Goal: Task Accomplishment & Management: Manage account settings

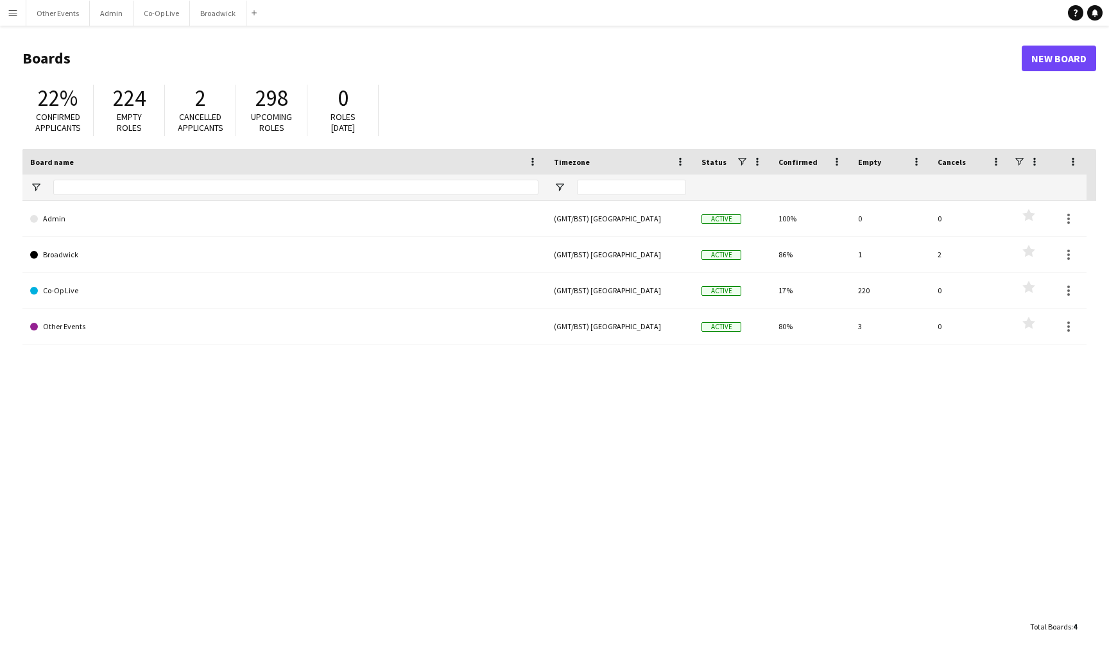
click at [18, 12] on button "Menu" at bounding box center [13, 13] width 26 height 26
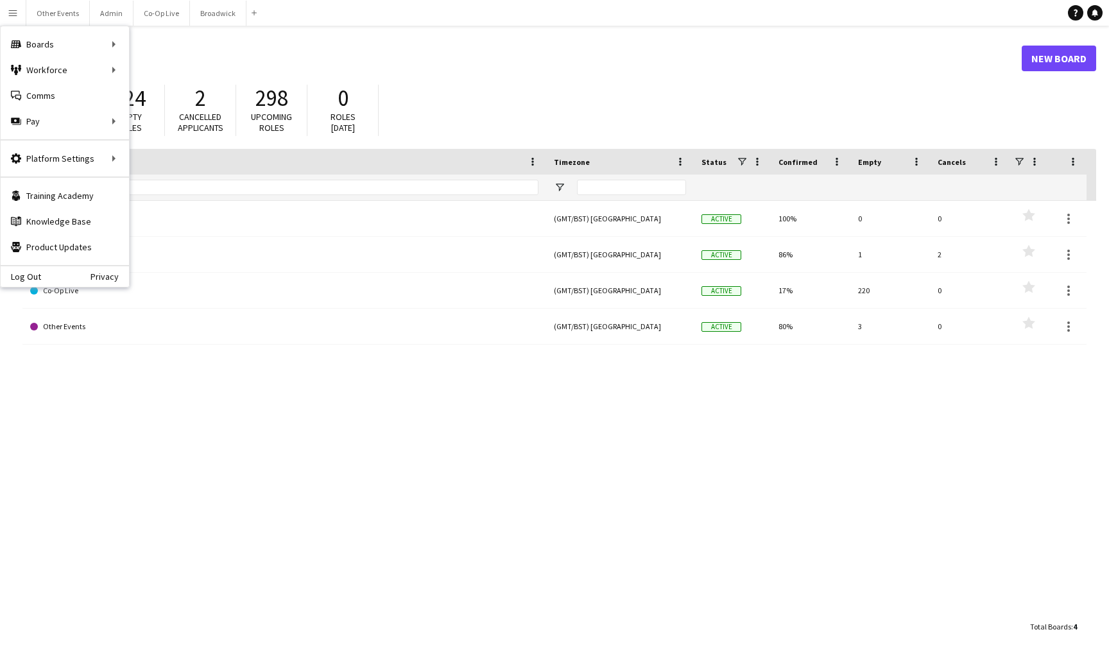
click at [335, 48] on header "Boards New Board" at bounding box center [559, 59] width 1074 height 40
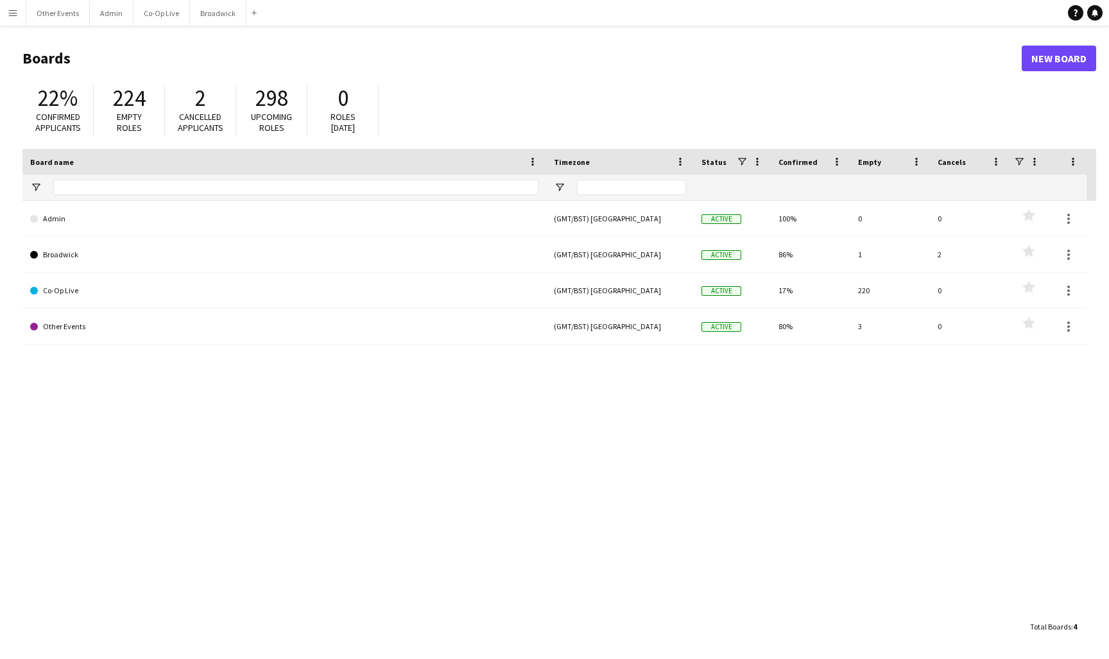
click at [17, 17] on app-icon "Menu" at bounding box center [13, 13] width 10 height 10
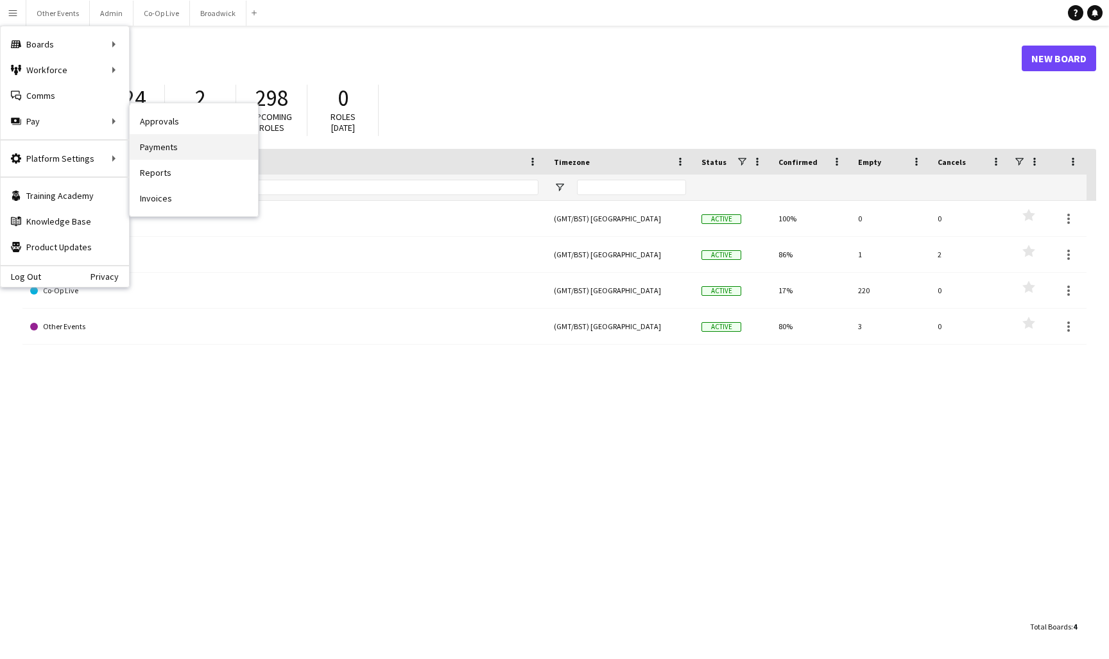
click at [214, 144] on link "Payments" at bounding box center [194, 147] width 128 height 26
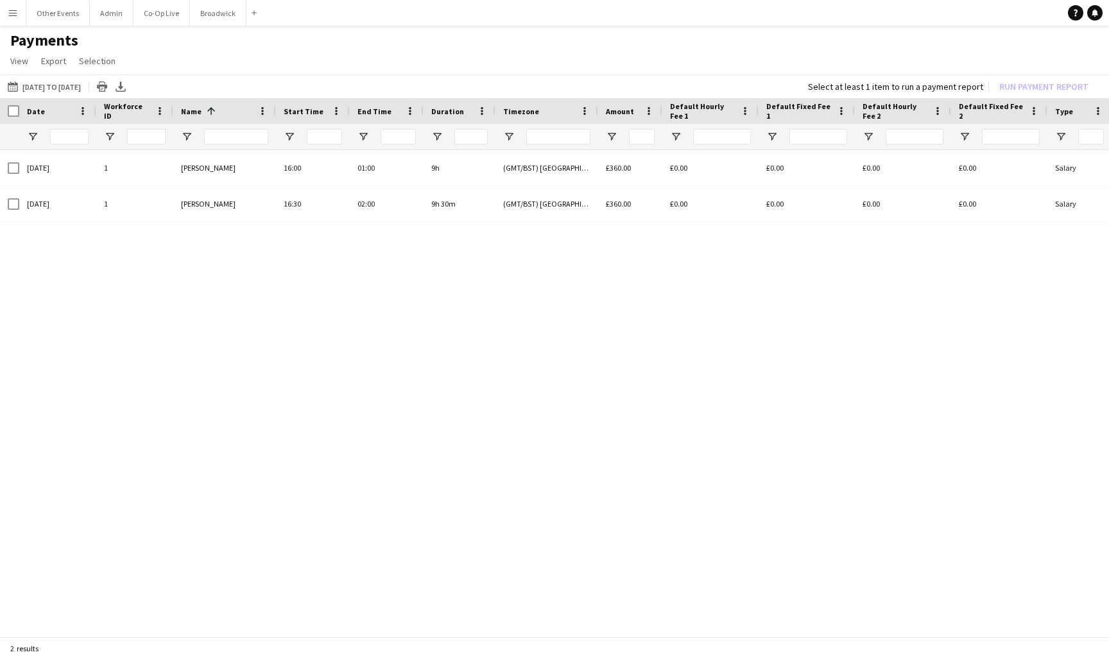
click at [11, 19] on button "Menu" at bounding box center [13, 13] width 26 height 26
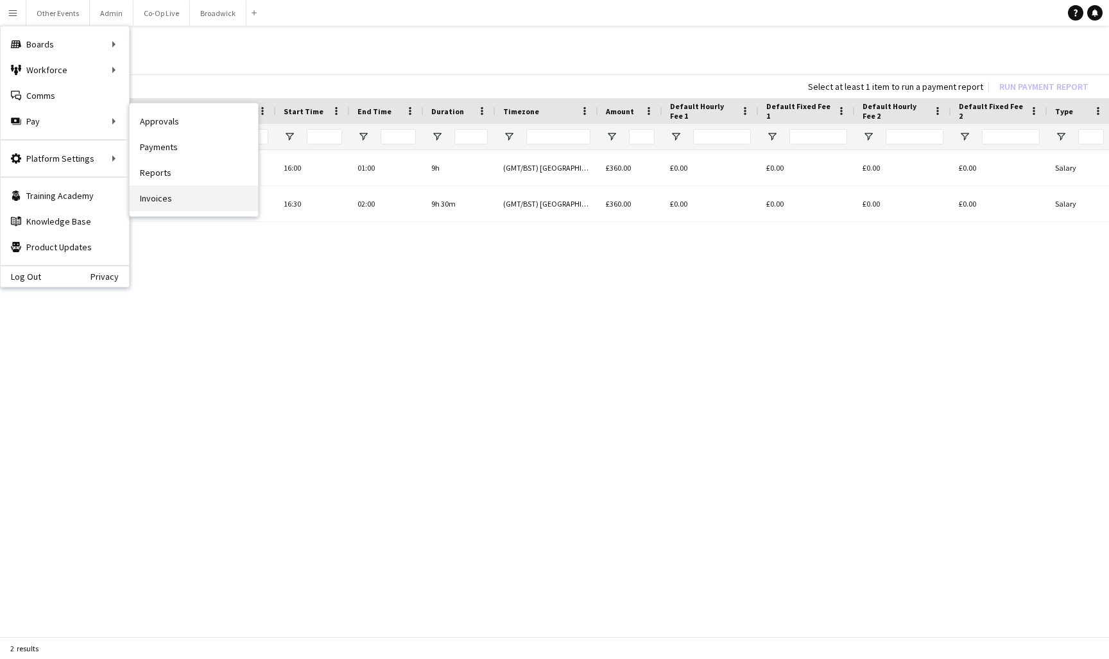
click at [208, 203] on link "Invoices" at bounding box center [194, 199] width 128 height 26
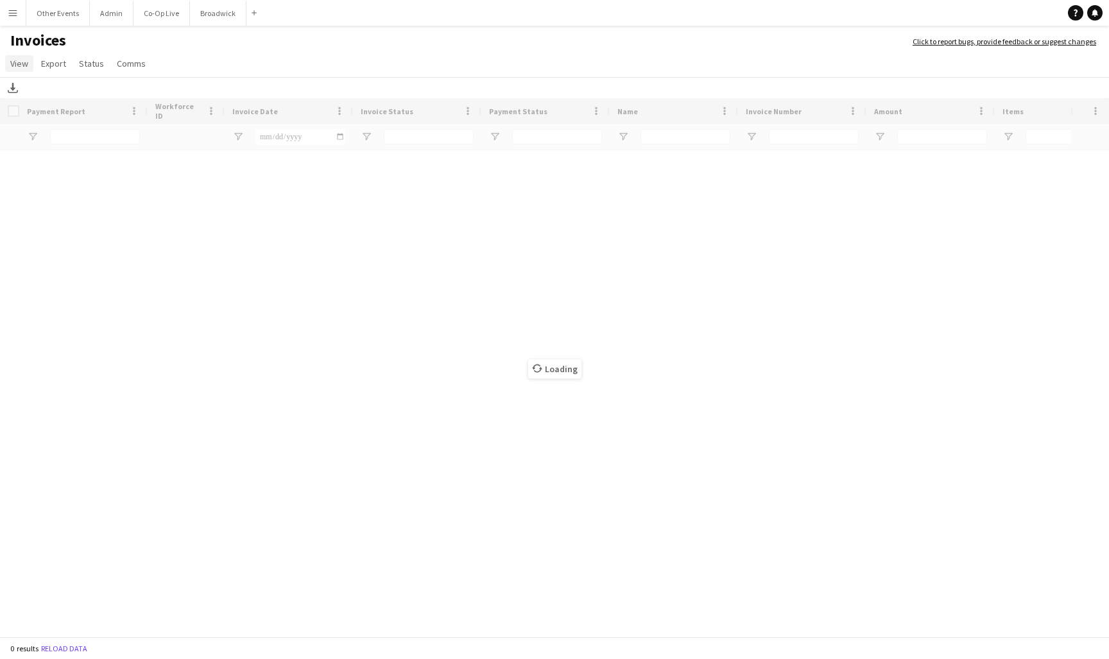
click at [14, 64] on span "View" at bounding box center [19, 64] width 18 height 12
click at [64, 119] on span "Customise filters" at bounding box center [49, 118] width 66 height 12
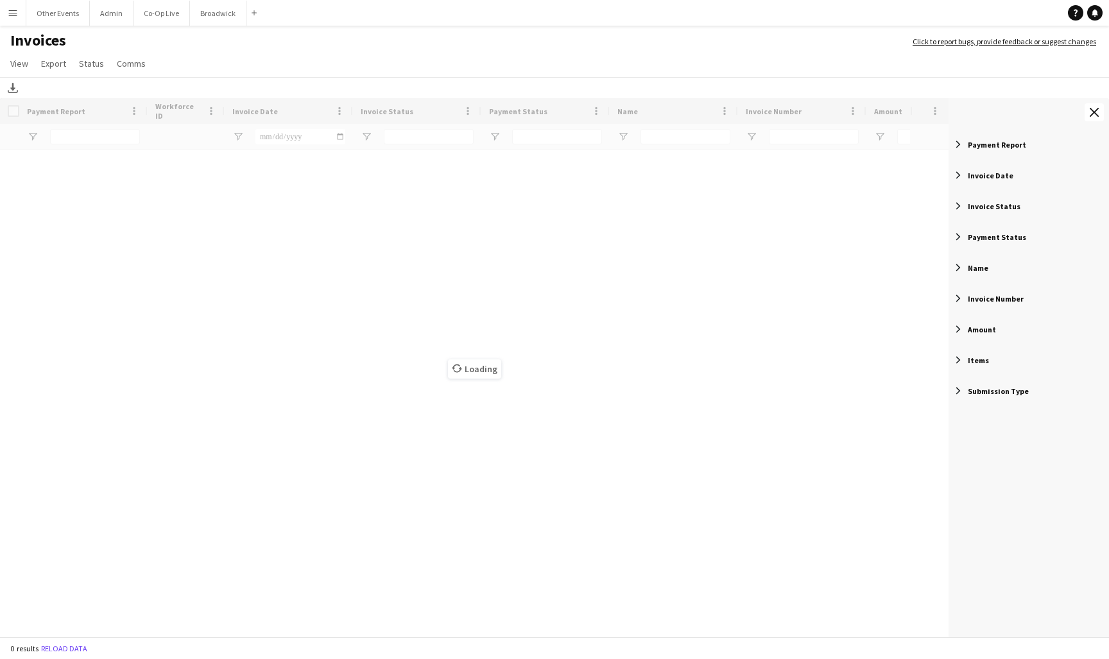
click at [991, 239] on span "Payment Status" at bounding box center [997, 237] width 58 height 10
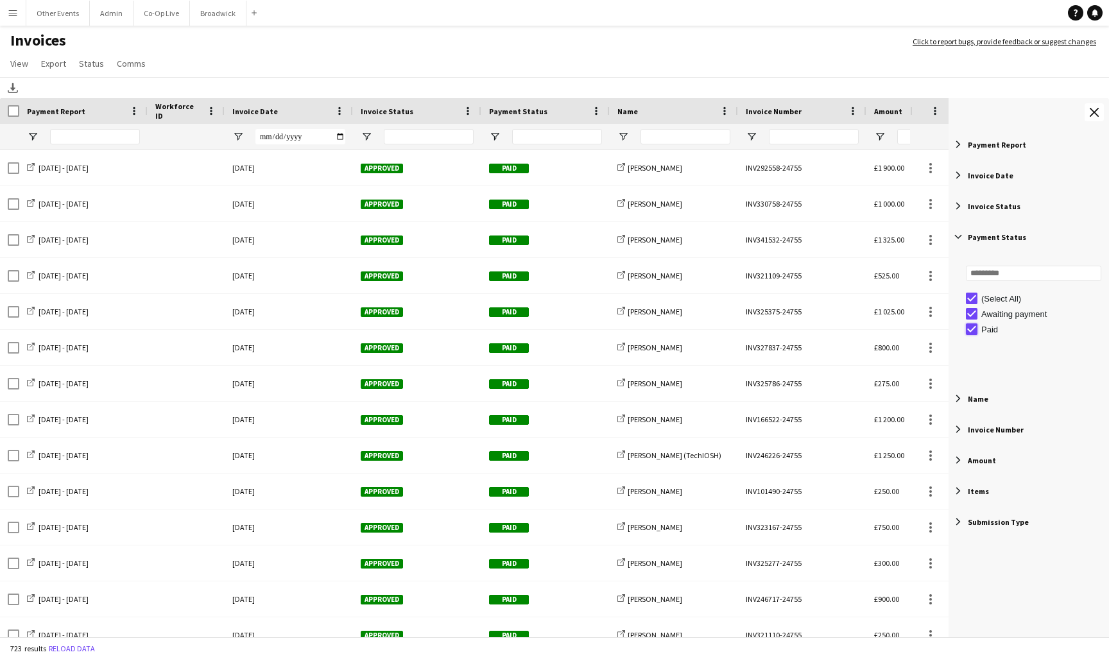
type input "**********"
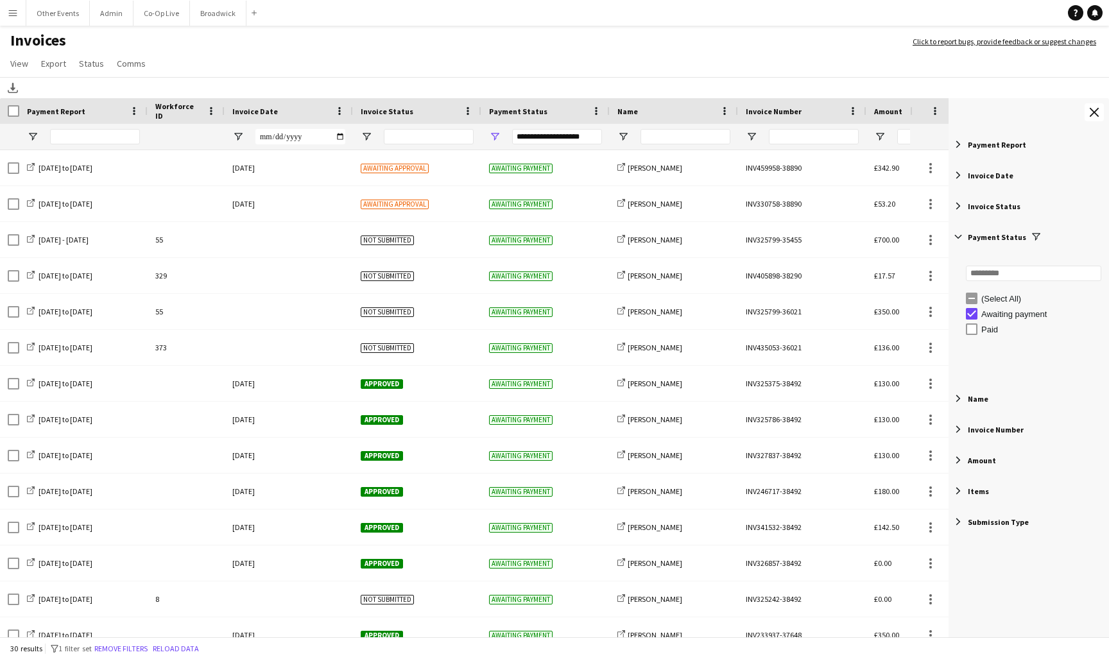
click at [964, 233] on span "Filter List 9 Filters" at bounding box center [959, 237] width 12 height 12
click at [379, 118] on div "Invoice Status" at bounding box center [410, 110] width 98 height 19
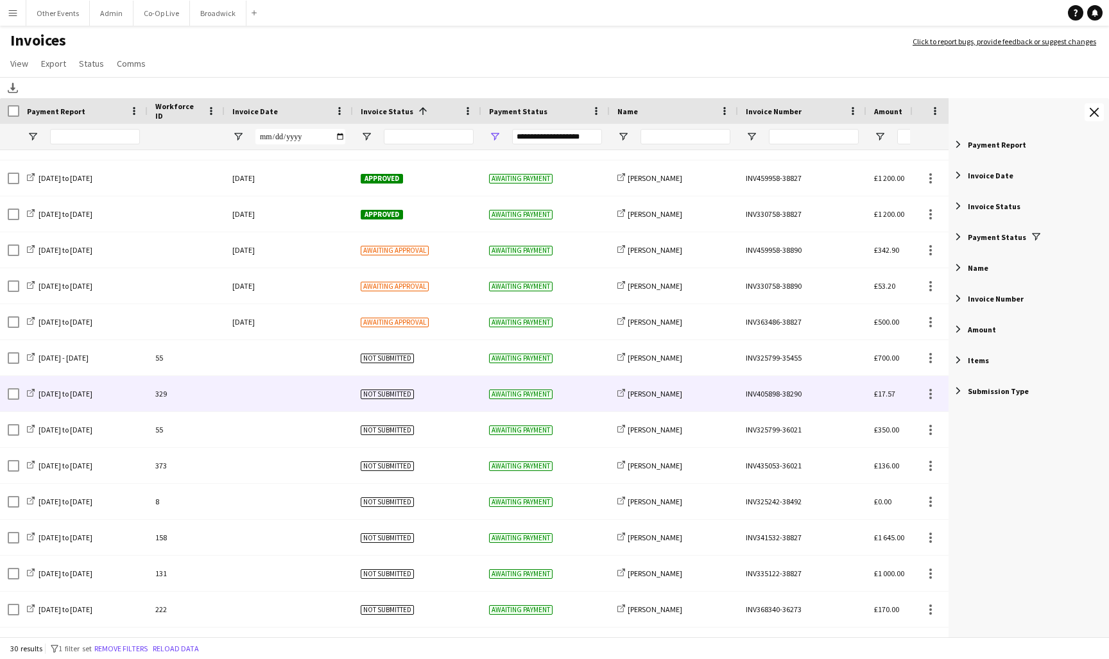
scroll to position [442, 0]
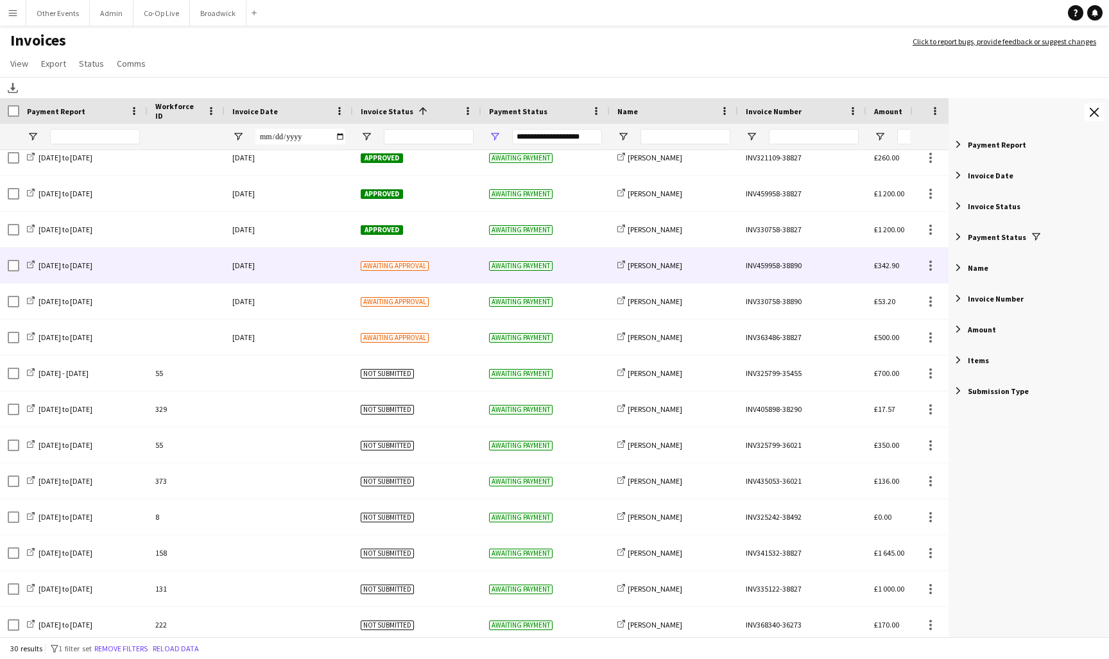
click at [460, 270] on div "Awaiting approval" at bounding box center [417, 265] width 128 height 35
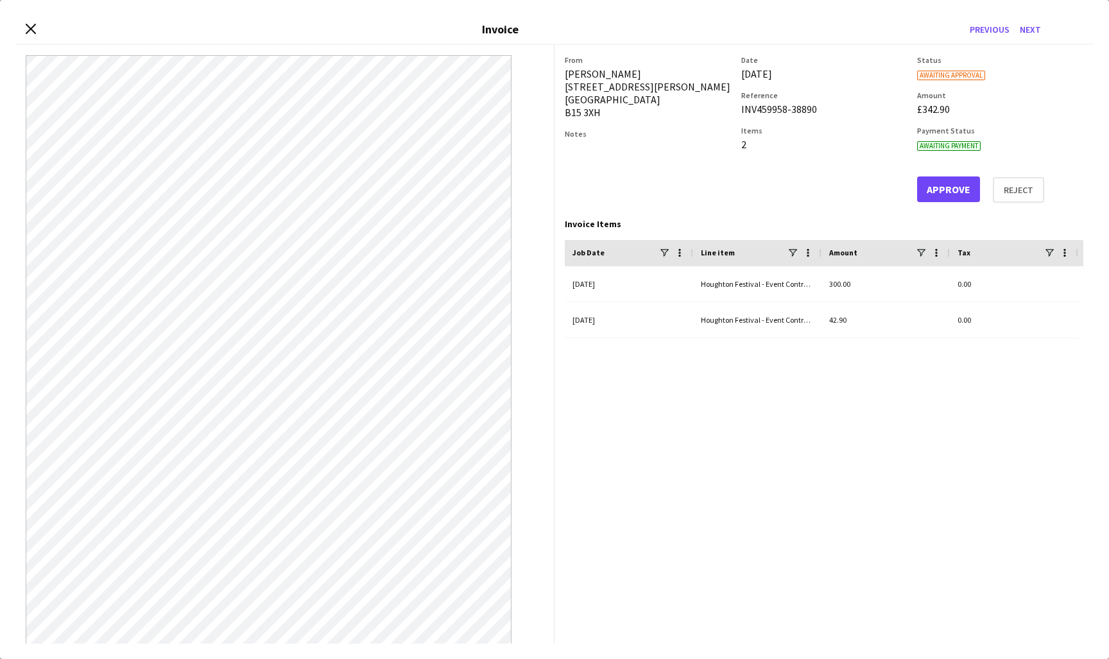
click at [946, 193] on button "Approve" at bounding box center [948, 190] width 63 height 26
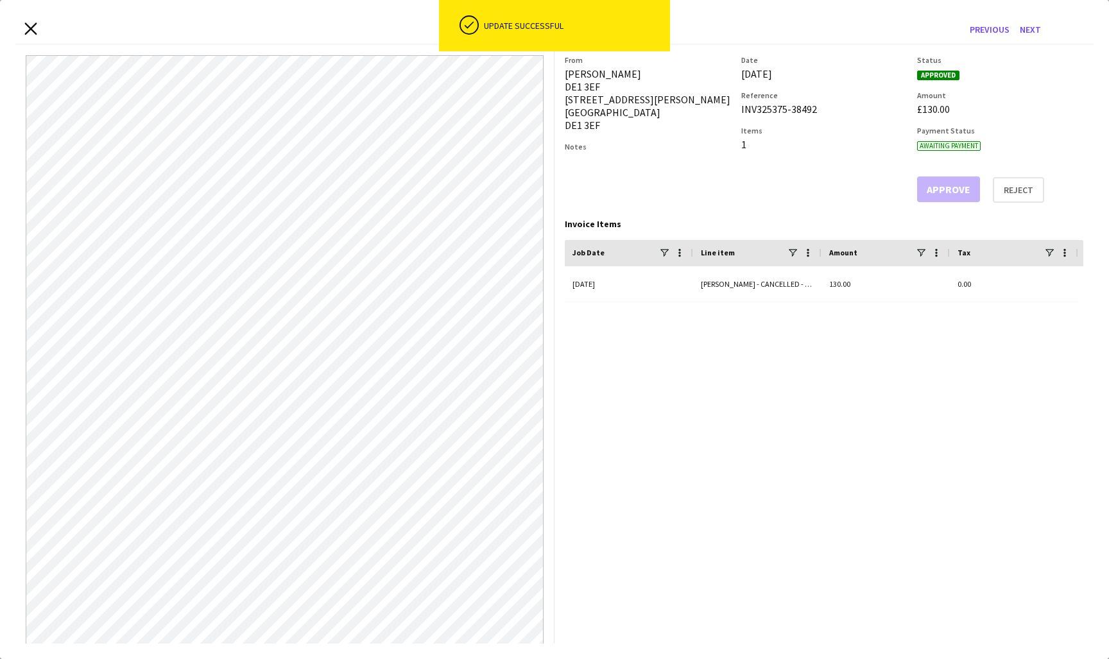
click at [31, 29] on icon at bounding box center [30, 28] width 12 height 12
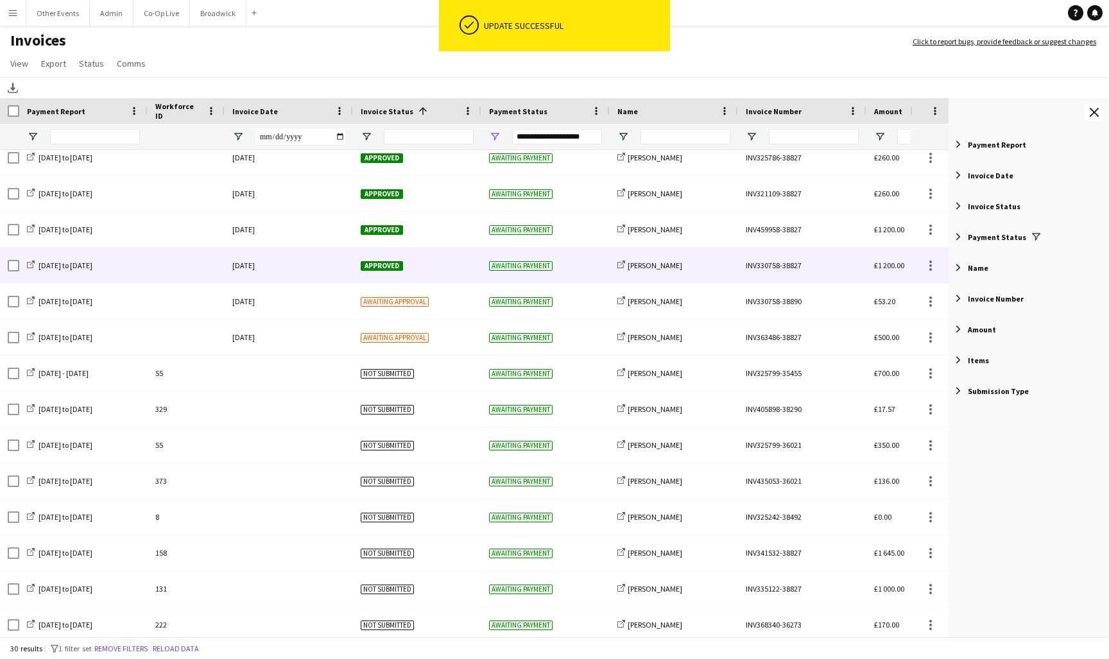
scroll to position [447, 0]
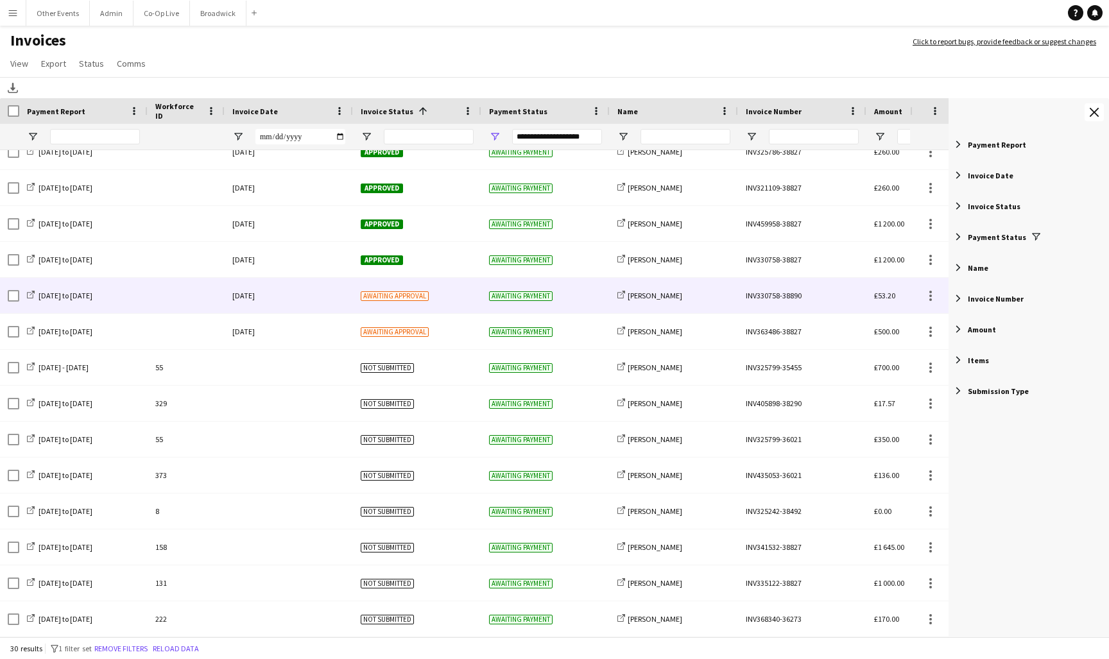
click at [464, 302] on div "Awaiting approval" at bounding box center [417, 295] width 128 height 35
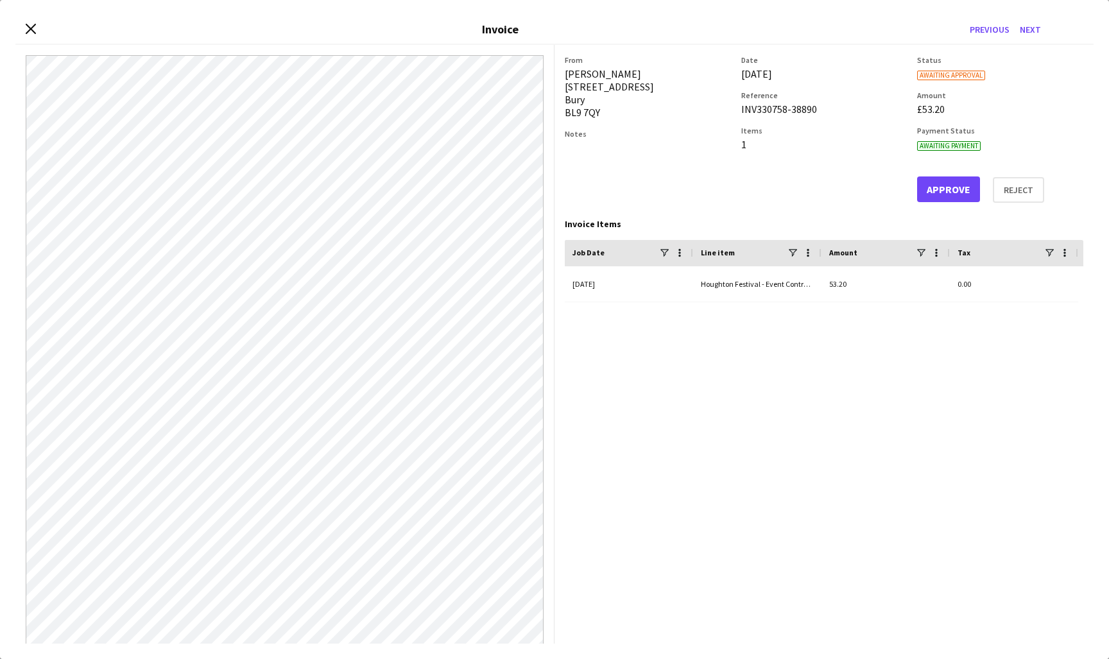
click at [954, 195] on button "Approve" at bounding box center [948, 190] width 63 height 26
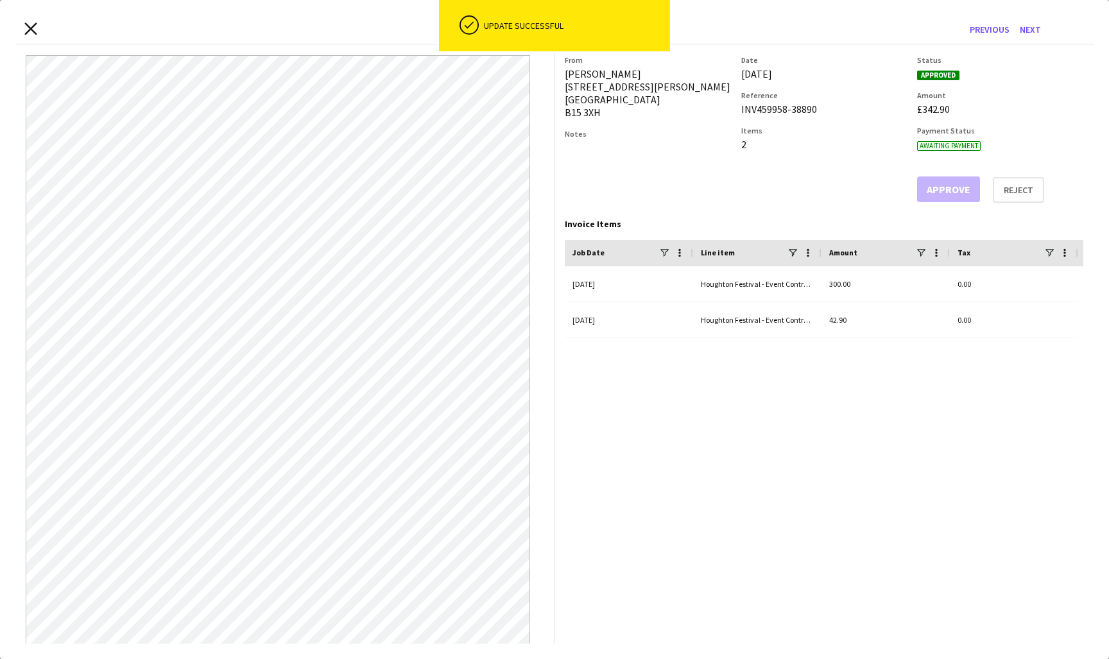
click at [28, 31] on icon at bounding box center [30, 28] width 12 height 12
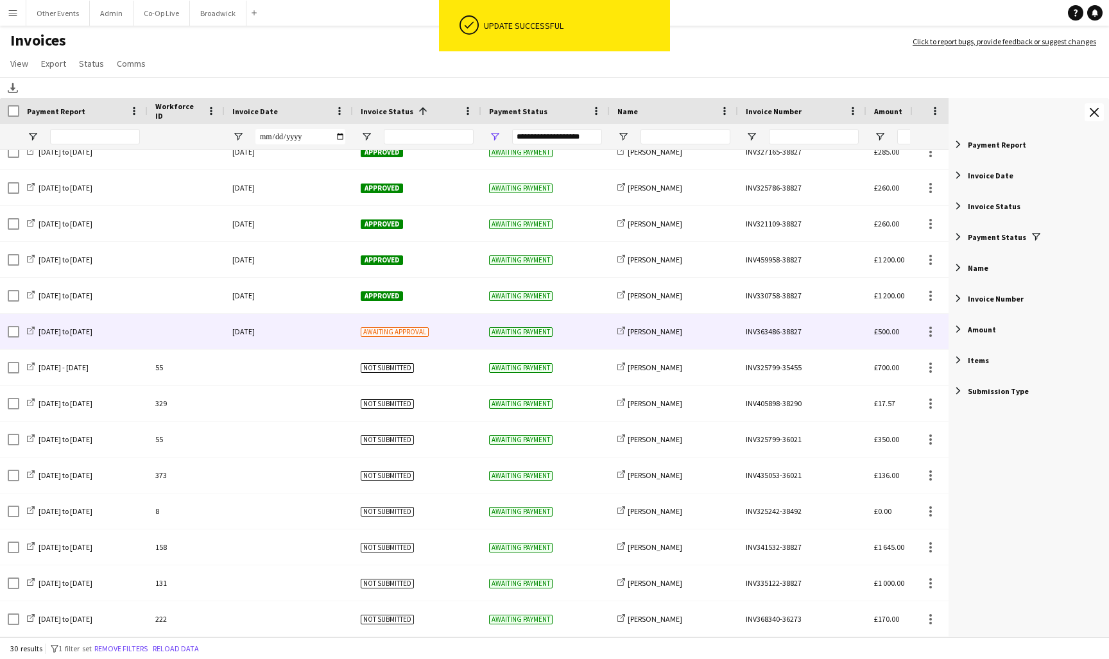
click at [430, 336] on div "Awaiting approval" at bounding box center [417, 331] width 128 height 35
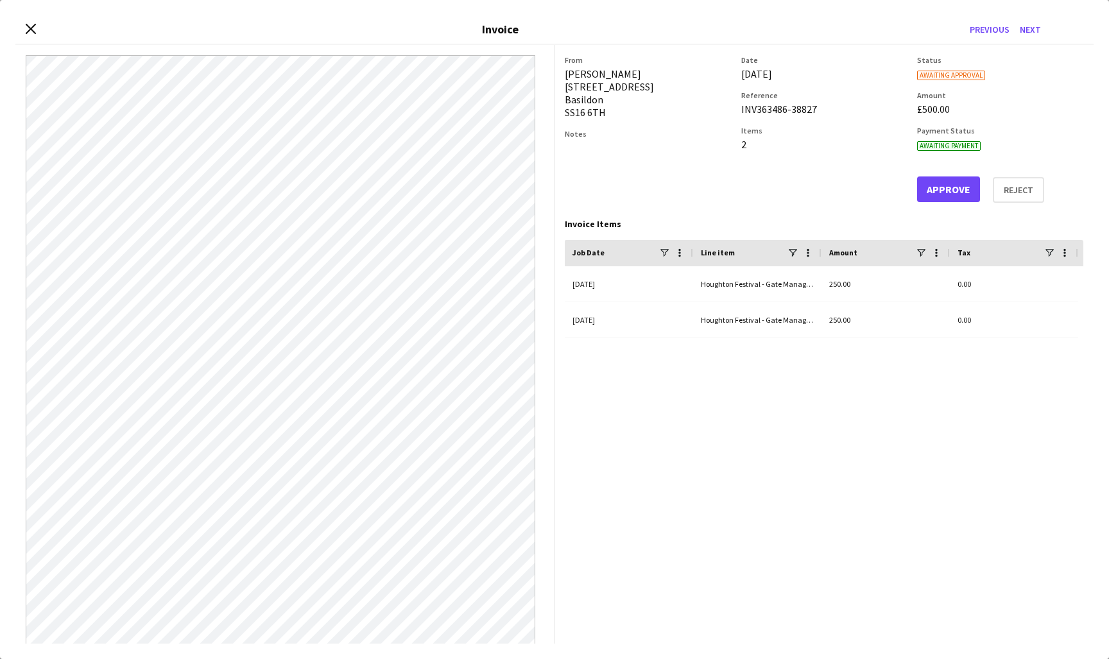
click at [944, 189] on button "Approve" at bounding box center [948, 190] width 63 height 26
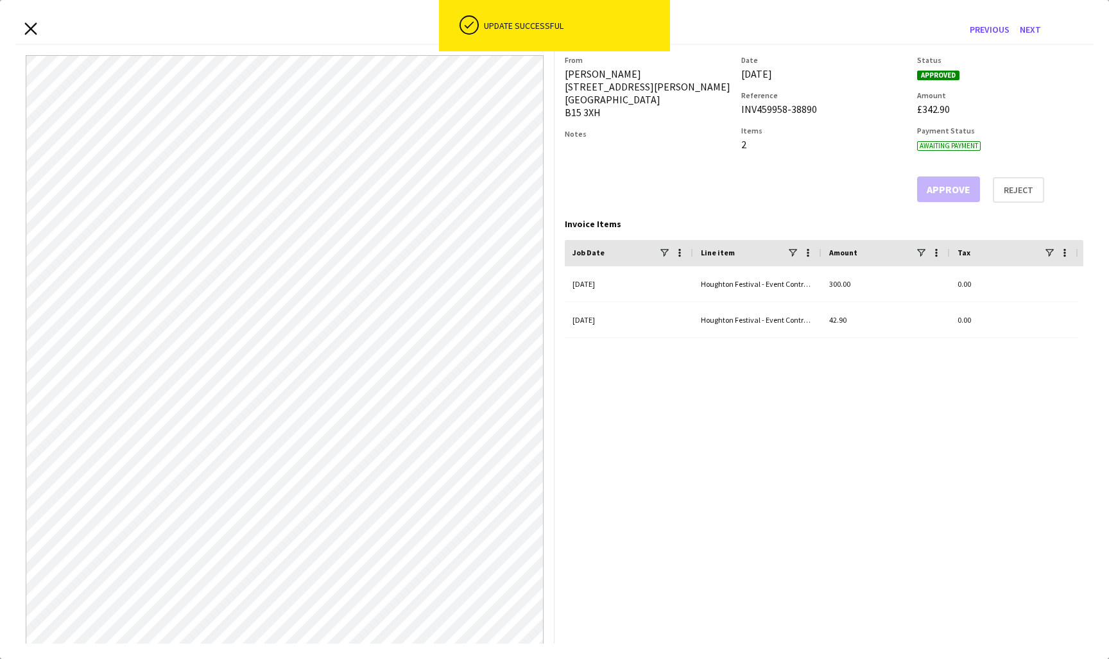
click at [30, 28] on icon at bounding box center [30, 28] width 12 height 12
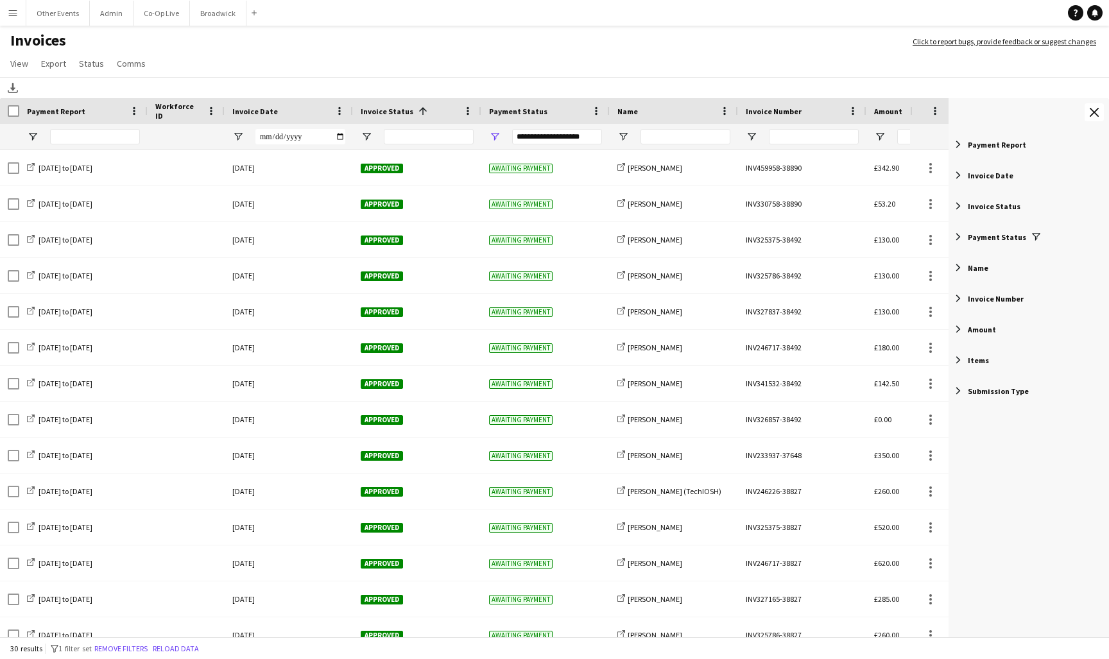
scroll to position [0, 0]
